Goal: Task Accomplishment & Management: Complete application form

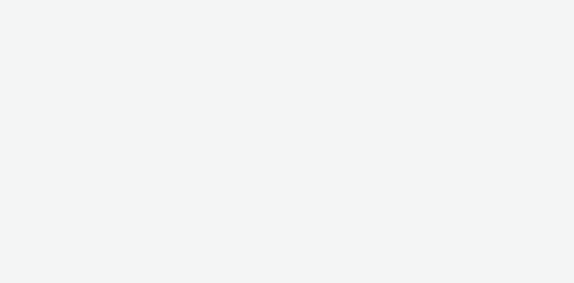
select select "47c37c18-910e-43a3-bb91-a2beb2847406"
select select "b1b940d3-d05b-48b5-821e-f328c33b988b"
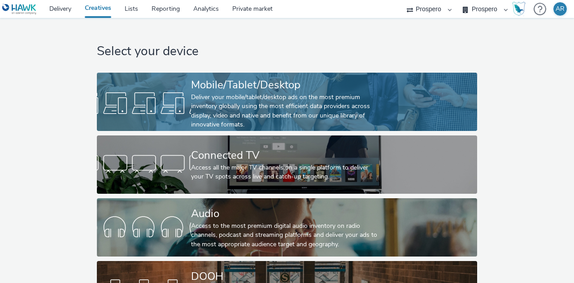
click at [302, 87] on div "Mobile/Tablet/Desktop" at bounding box center [285, 85] width 188 height 16
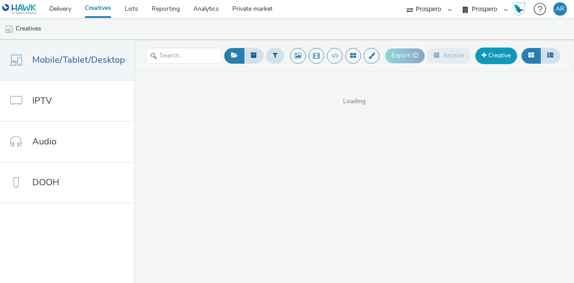
click at [497, 50] on link "Creative" at bounding box center [496, 56] width 42 height 16
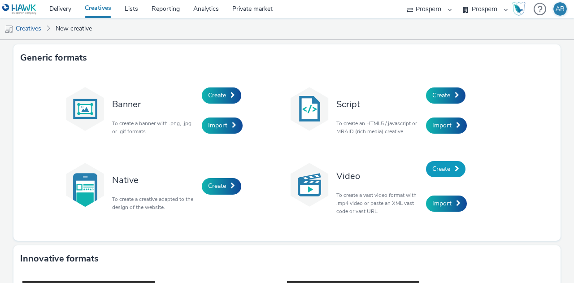
click at [439, 164] on span "Create" at bounding box center [441, 168] width 18 height 9
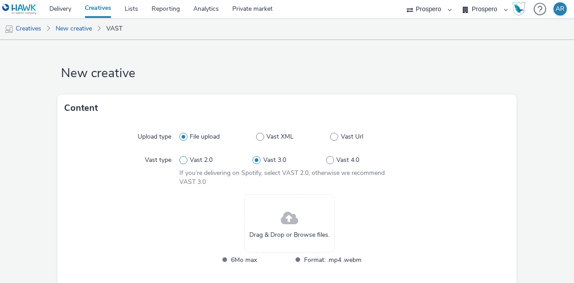
click at [201, 162] on span "Vast 2.0" at bounding box center [201, 160] width 23 height 9
click at [185, 162] on input "Vast 2.0" at bounding box center [182, 160] width 6 height 6
radio input "true"
radio input "false"
click at [284, 215] on span at bounding box center [289, 219] width 17 height 24
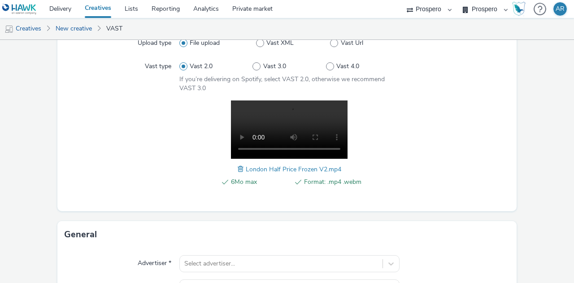
scroll to position [94, 0]
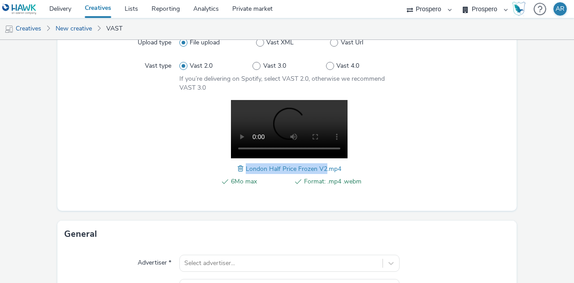
drag, startPoint x: 244, startPoint y: 166, endPoint x: 321, endPoint y: 169, distance: 77.1
click at [321, 169] on span "London Half Price Frozen V2.mp4" at bounding box center [293, 168] width 95 height 9
copy span "London Half Price Frozen V2"
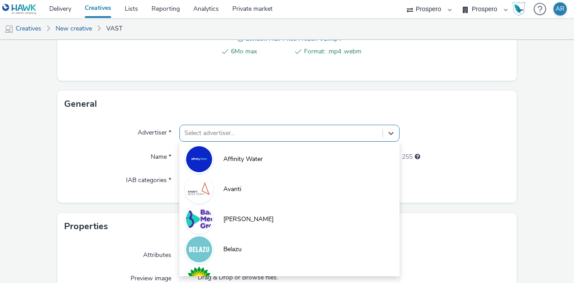
click at [236, 131] on div "option Affinity Water focused, 1 of 10. 10 results available. Use Up and Down t…" at bounding box center [289, 133] width 220 height 17
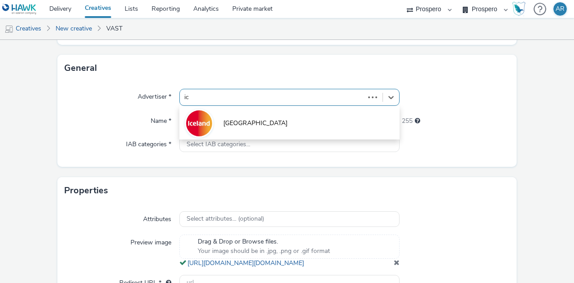
type input "ice"
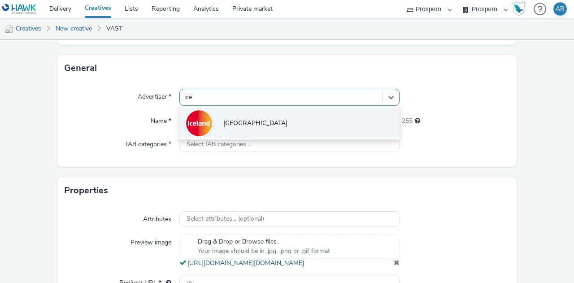
click at [237, 128] on li "Iceland" at bounding box center [289, 123] width 220 height 30
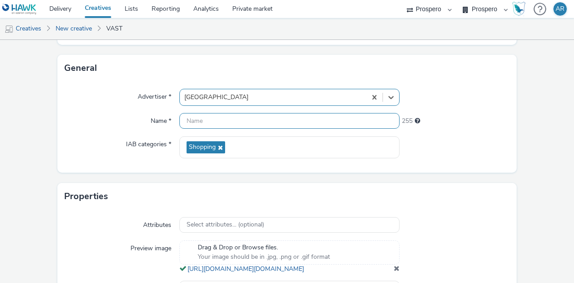
click at [197, 122] on input "text" at bounding box center [289, 121] width 220 height 16
paste input "London Half Price Frozen V2"
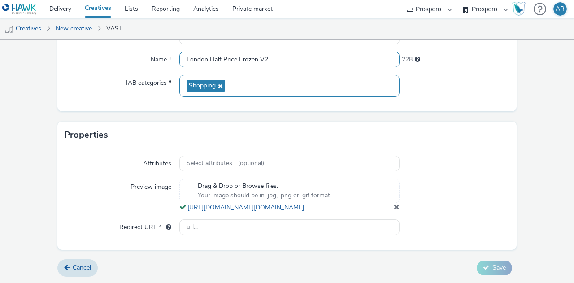
scroll to position [325, 0]
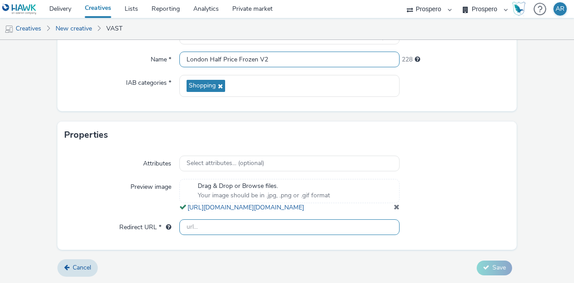
type input "London Half Price Frozen V2"
click at [198, 235] on input "text" at bounding box center [289, 227] width 220 height 16
type input "https://www.iceland.co.uk/"
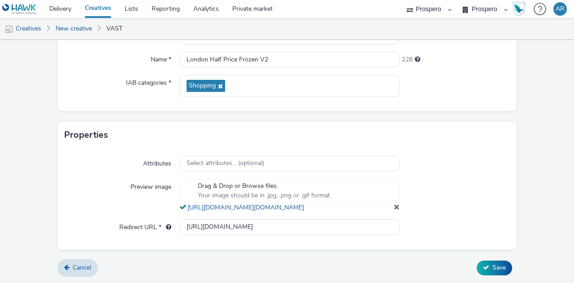
click at [524, 164] on form "New creative Content Upload type File upload Vast XML Vast Url Vast type Vast 2…" at bounding box center [287, 1] width 574 height 564
click at [492, 265] on span "Save" at bounding box center [498, 267] width 13 height 9
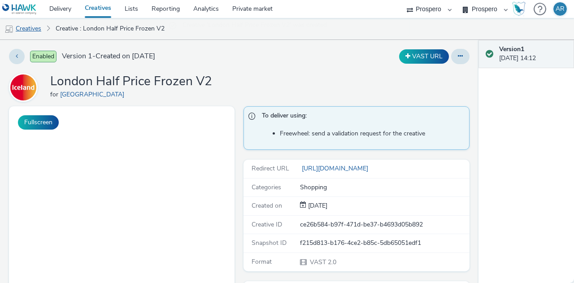
click at [26, 26] on link "Creatives" at bounding box center [23, 29] width 46 height 22
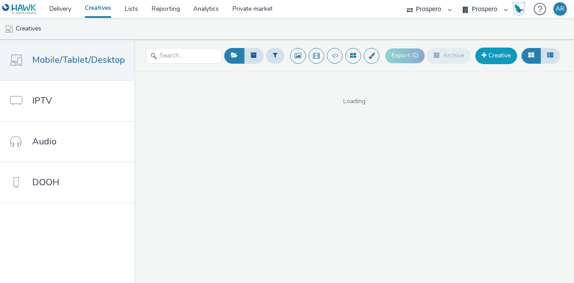
click at [501, 52] on link "Creative" at bounding box center [496, 56] width 42 height 16
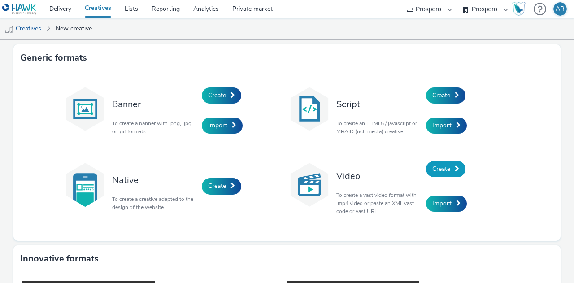
click at [443, 170] on span "Create" at bounding box center [441, 168] width 18 height 9
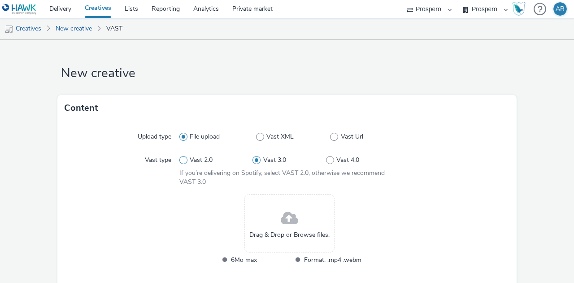
click at [180, 162] on span at bounding box center [183, 160] width 8 height 8
click at [180, 162] on input "Vast 2.0" at bounding box center [182, 160] width 6 height 6
radio input "true"
radio input "false"
click at [335, 223] on div "Drag & Drop or Browse files. 6Mo max Format: .mp4 .webm" at bounding box center [289, 235] width 220 height 82
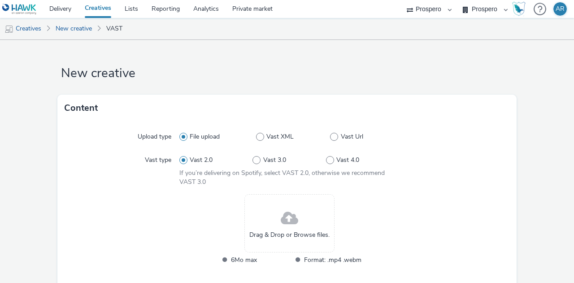
click at [281, 214] on span at bounding box center [289, 219] width 17 height 24
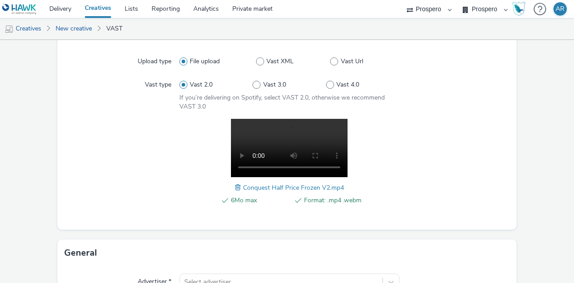
scroll to position [76, 0]
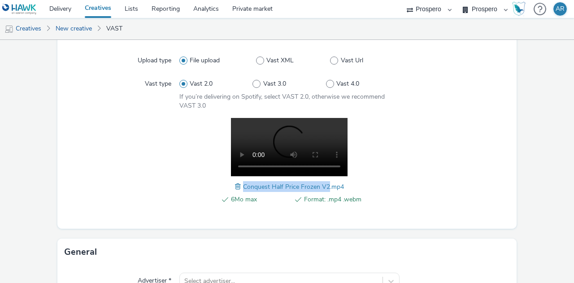
drag, startPoint x: 240, startPoint y: 186, endPoint x: 324, endPoint y: 185, distance: 83.8
click at [324, 185] on span "Conquest Half Price Frozen V2.mp4" at bounding box center [293, 186] width 101 height 9
copy span "Conquest Half Price Frozen V2"
click at [486, 171] on div at bounding box center [454, 166] width 110 height 96
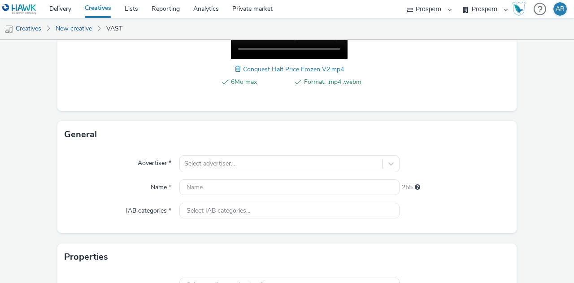
scroll to position [194, 0]
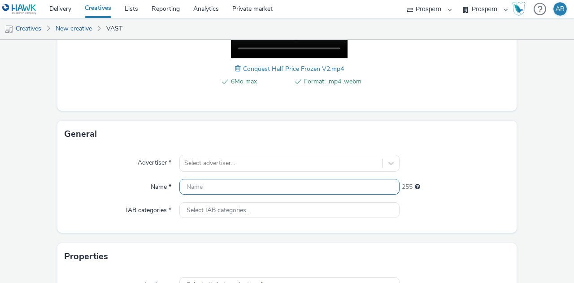
click at [219, 186] on input "text" at bounding box center [289, 187] width 220 height 16
paste input "Conquest Half Price Frozen V2"
type input "Conquest Half Price Frozen V2"
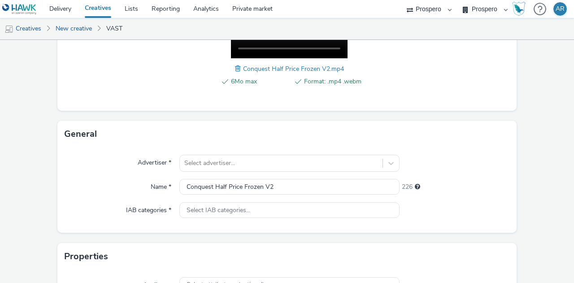
click at [255, 174] on div "Advertiser * Select advertiser... Name * Conquest Half Price Frozen V2 226 IAB …" at bounding box center [286, 189] width 459 height 85
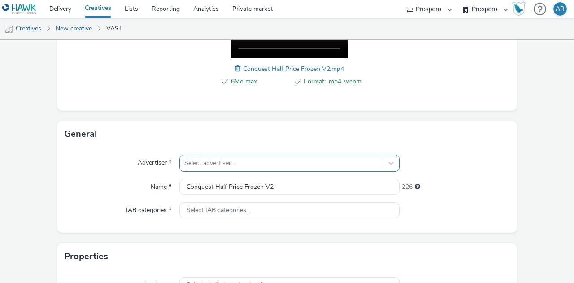
click at [255, 163] on div "Select advertiser..." at bounding box center [289, 163] width 220 height 17
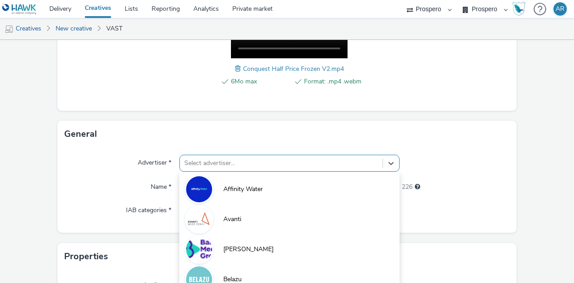
scroll to position [260, 0]
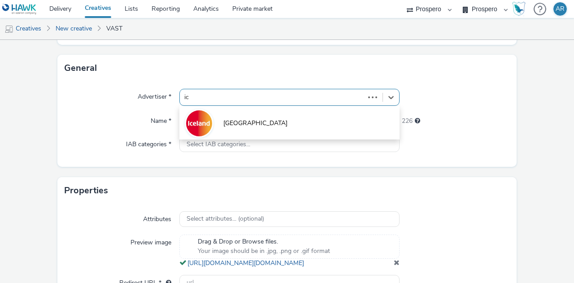
type input "ice"
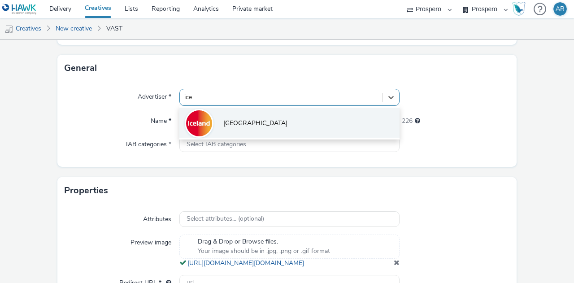
click at [255, 124] on li "Iceland" at bounding box center [289, 123] width 220 height 30
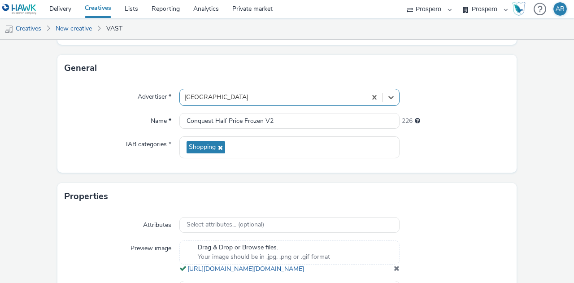
scroll to position [348, 0]
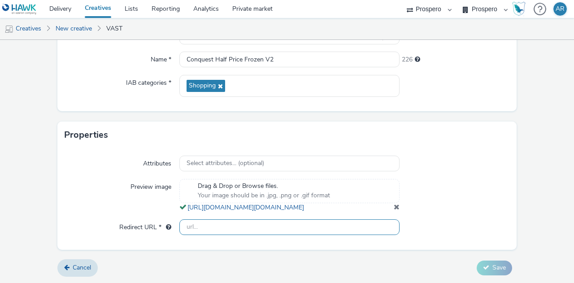
click at [255, 225] on input "text" at bounding box center [289, 227] width 220 height 16
type input "https://www.iceland.co.uk/"
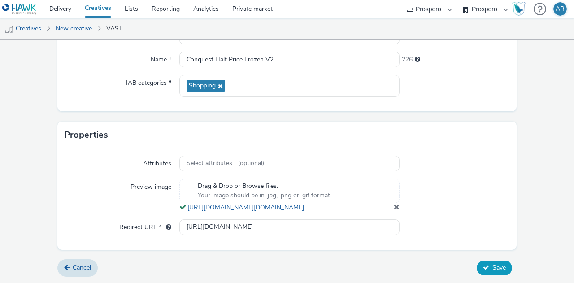
click at [492, 268] on span "Save" at bounding box center [498, 267] width 13 height 9
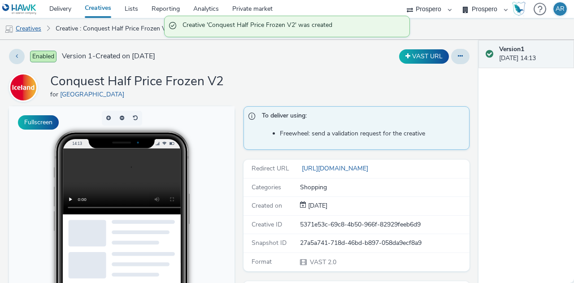
click at [29, 29] on link "Creatives" at bounding box center [23, 29] width 46 height 22
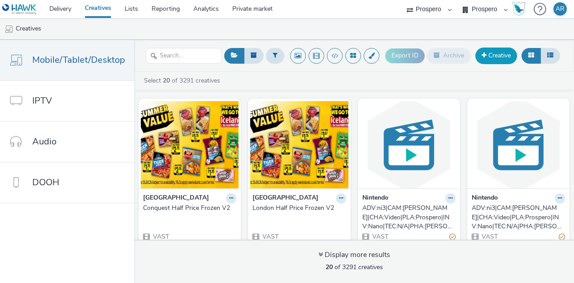
click at [490, 61] on link "Creative" at bounding box center [496, 56] width 42 height 16
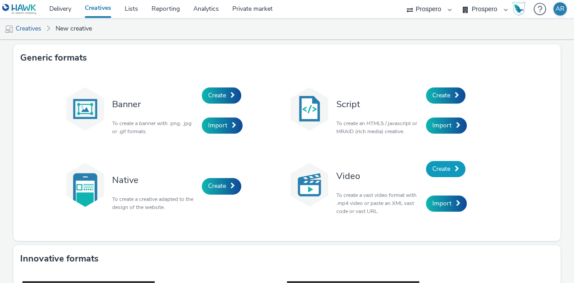
click at [454, 168] on span at bounding box center [456, 168] width 4 height 6
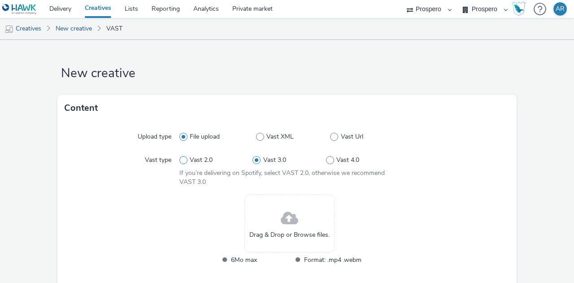
click at [192, 164] on span "Vast 2.0" at bounding box center [201, 160] width 23 height 9
click at [185, 163] on input "Vast 2.0" at bounding box center [182, 160] width 6 height 6
radio input "true"
radio input "false"
click at [275, 220] on div "Drag & Drop or Browse files." at bounding box center [289, 223] width 90 height 58
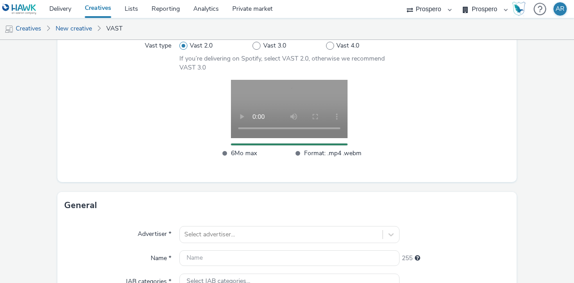
scroll to position [115, 0]
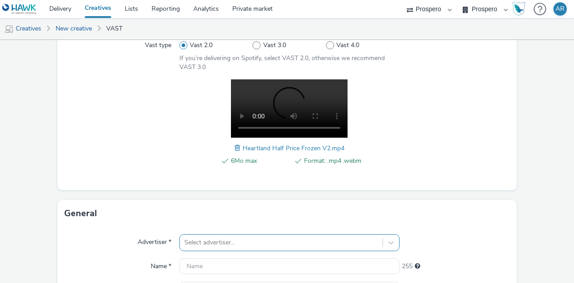
click at [228, 241] on form "New creative Content Upload type File upload Vast XML Vast Url Vast type Vast 2…" at bounding box center [287, 204] width 574 height 559
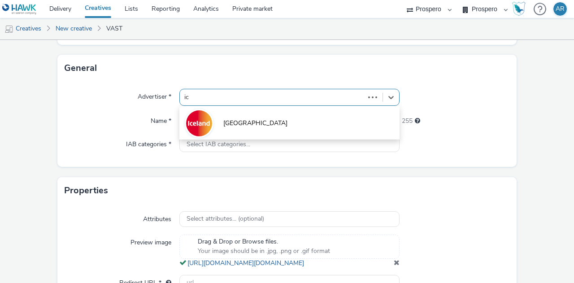
type input "ice"
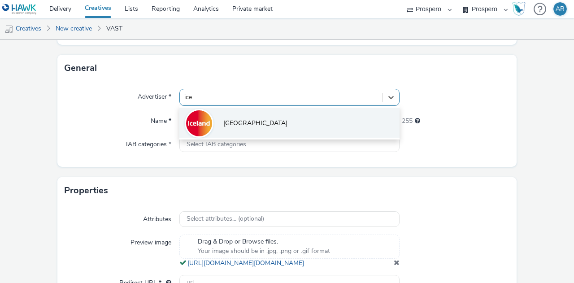
click at [259, 129] on li "Iceland" at bounding box center [289, 123] width 220 height 30
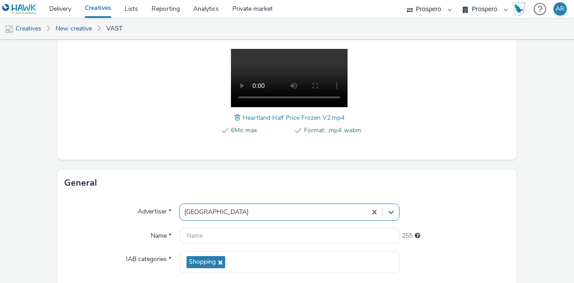
scroll to position [144, 0]
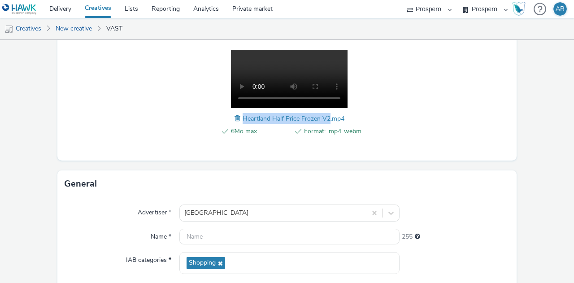
drag, startPoint x: 239, startPoint y: 119, endPoint x: 325, endPoint y: 114, distance: 86.2
click at [325, 114] on span "Heartland Half Price Frozen V2.mp4" at bounding box center [293, 118] width 102 height 9
copy span "Heartland Half Price Frozen V2"
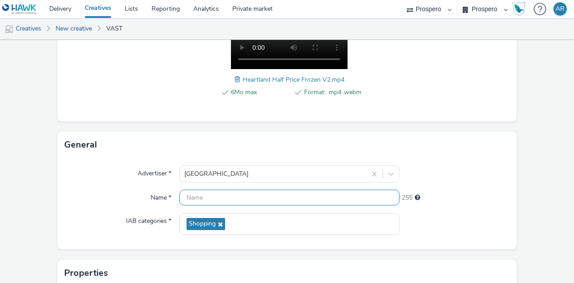
click at [216, 195] on input "text" at bounding box center [289, 198] width 220 height 16
paste input "Heartland Half Price Frozen V2"
type input "Heartland Half Price Frozen V2"
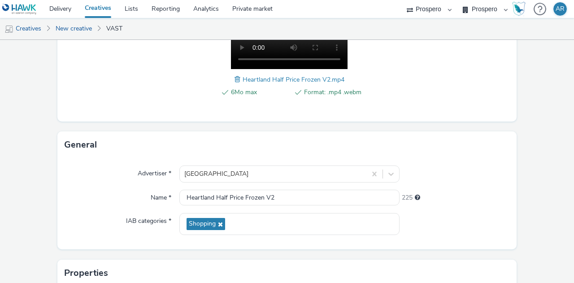
click at [527, 190] on form "New creative Content Upload type File upload Vast XML Vast Url Vast type Vast 2…" at bounding box center [287, 139] width 574 height 564
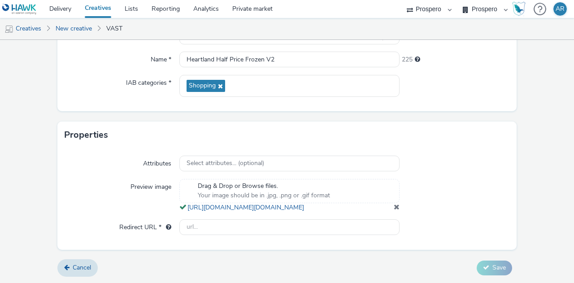
scroll to position [348, 0]
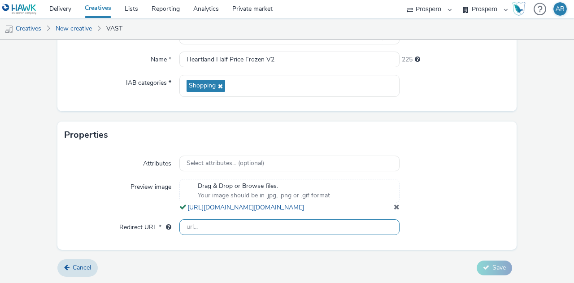
click at [241, 225] on input "text" at bounding box center [289, 227] width 220 height 16
type input "https://www.iceland.co.uk/"
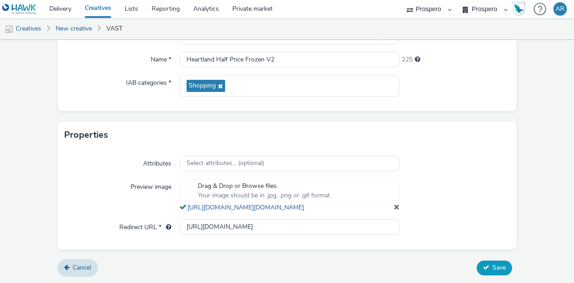
click at [496, 262] on button "Save" at bounding box center [493, 267] width 35 height 14
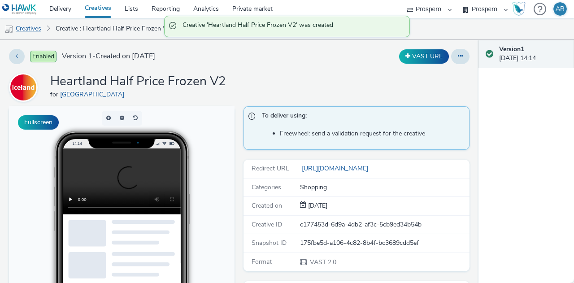
click at [32, 29] on link "Creatives" at bounding box center [23, 29] width 46 height 22
